Goal: Information Seeking & Learning: Learn about a topic

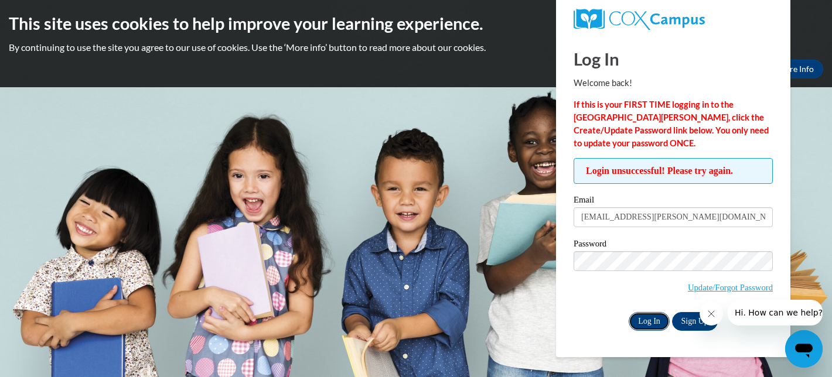
click at [642, 322] on input "Log In" at bounding box center [649, 321] width 41 height 19
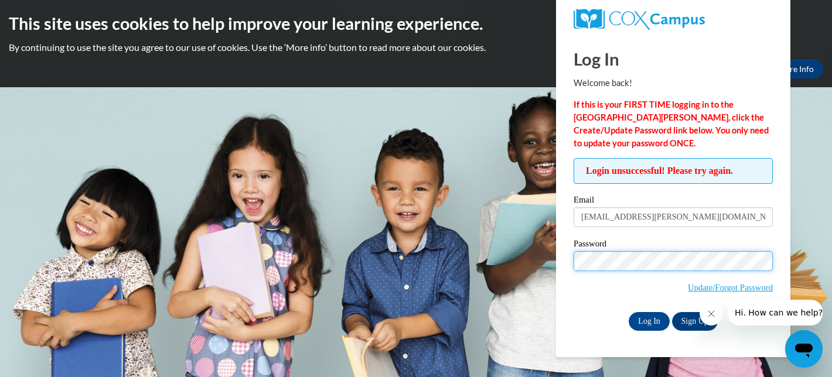
click at [629, 312] on input "Log In" at bounding box center [649, 321] width 41 height 19
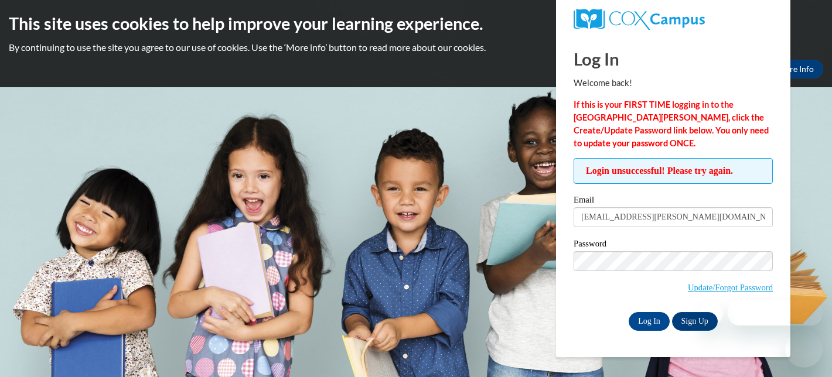
click at [552, 270] on body "This site uses cookies to help improve your learning experience. By continuing …" at bounding box center [416, 188] width 832 height 377
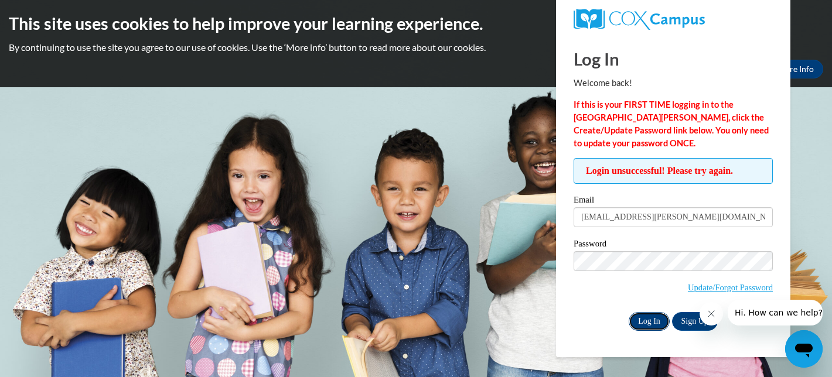
click at [642, 316] on input "Log In" at bounding box center [649, 321] width 41 height 19
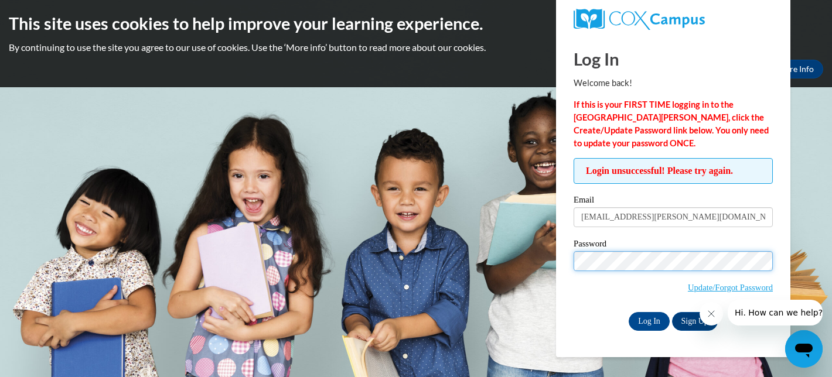
click at [567, 266] on div "Login unsuccessful! Please try again. Please enter your email! Please enter you…" at bounding box center [673, 244] width 217 height 172
click at [629, 312] on input "Log In" at bounding box center [649, 321] width 41 height 19
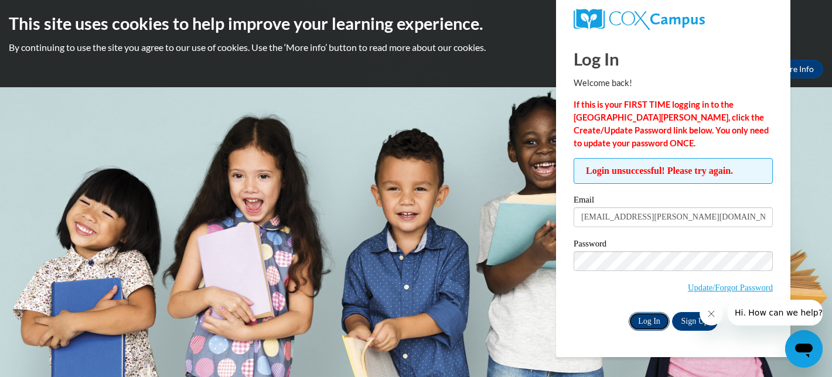
click at [652, 319] on input "Log In" at bounding box center [649, 321] width 41 height 19
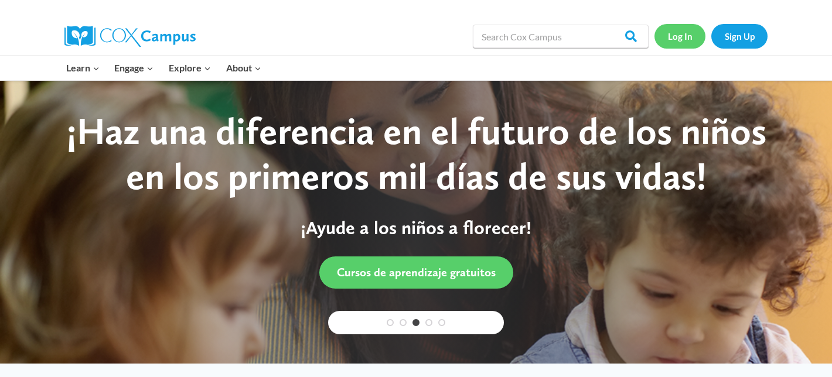
click at [684, 39] on link "Log In" at bounding box center [680, 36] width 51 height 24
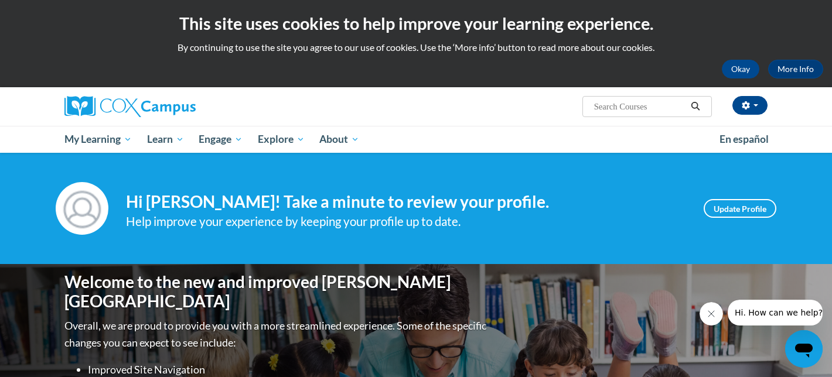
click at [707, 52] on p "By continuing to use the site you agree to our use of cookies. Use the ‘More in…" at bounding box center [416, 47] width 815 height 13
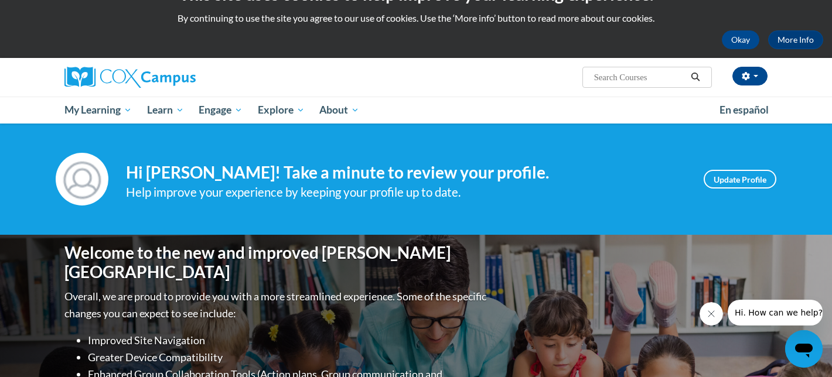
scroll to position [46, 0]
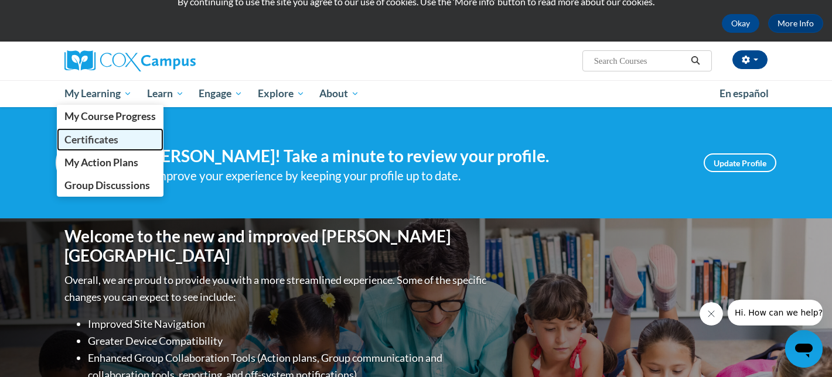
click at [93, 134] on span "Certificates" at bounding box center [91, 140] width 54 height 12
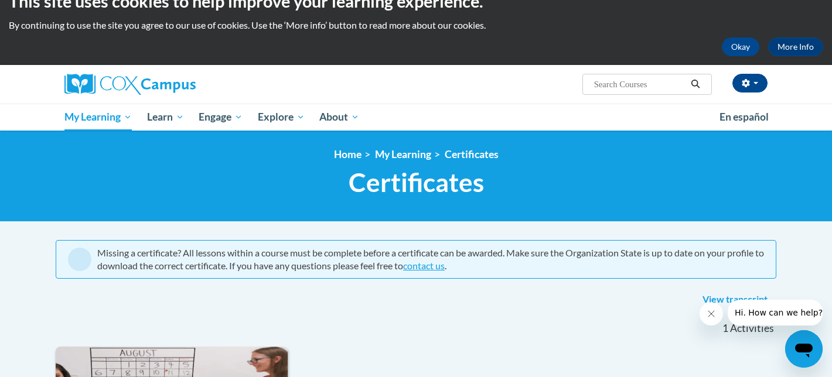
scroll to position [12, 0]
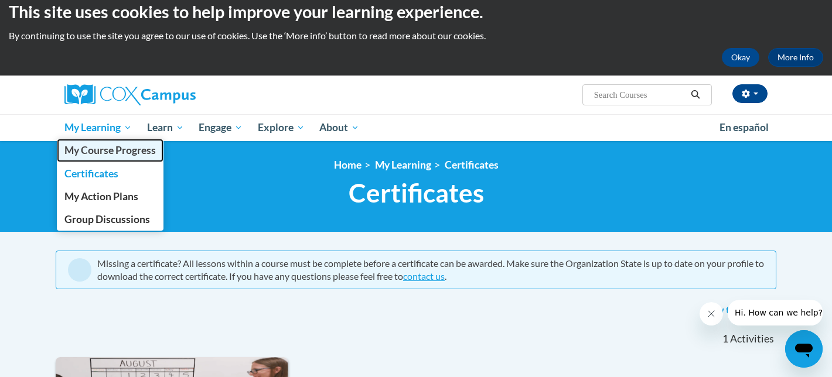
click at [108, 158] on link "My Course Progress" at bounding box center [110, 150] width 107 height 23
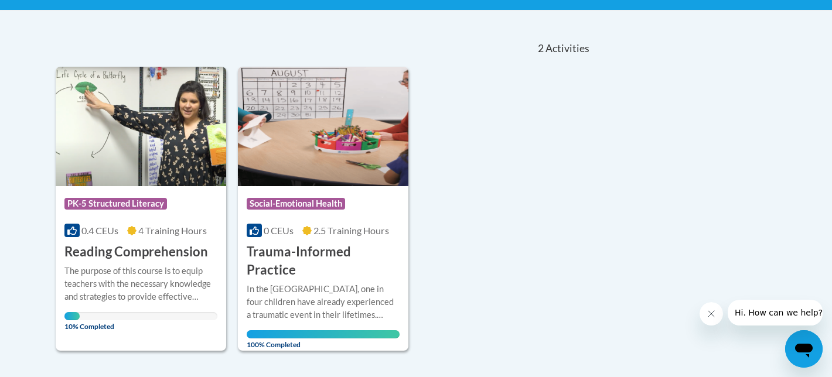
scroll to position [239, 0]
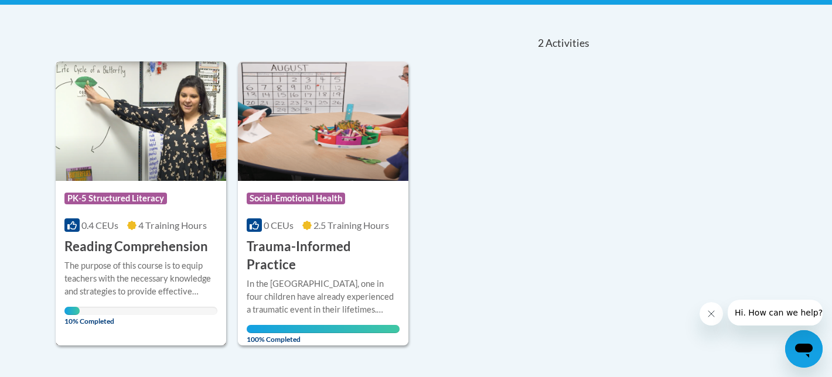
click at [140, 252] on h3 "Reading Comprehension" at bounding box center [136, 247] width 144 height 18
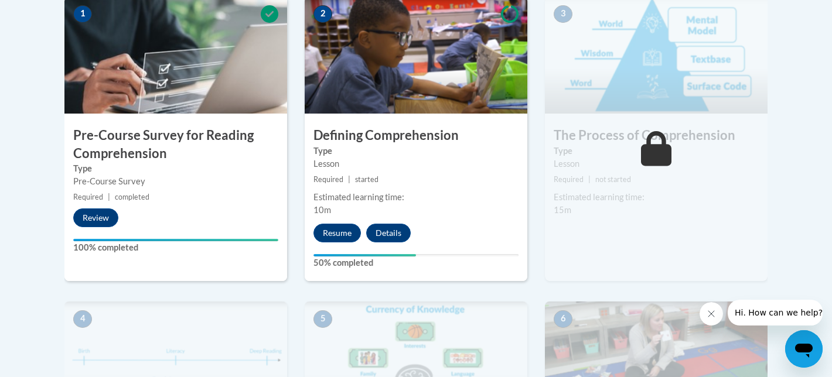
scroll to position [397, 0]
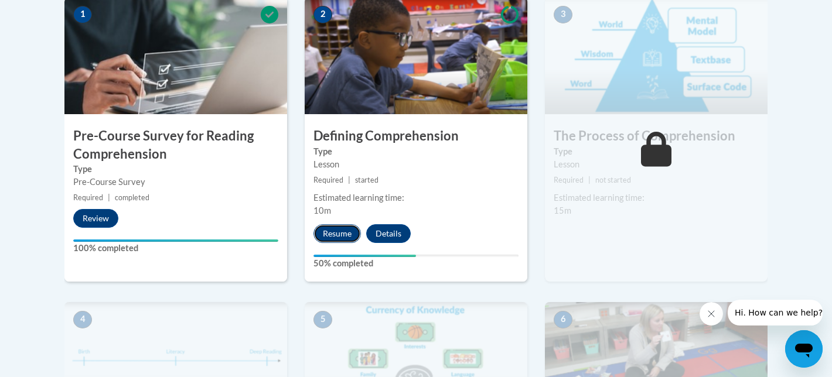
click at [355, 235] on button "Resume" at bounding box center [337, 233] width 47 height 19
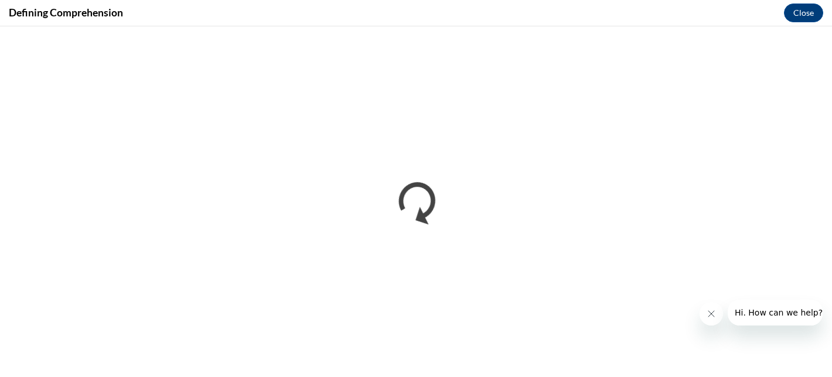
scroll to position [0, 0]
